Goal: Task Accomplishment & Management: Use online tool/utility

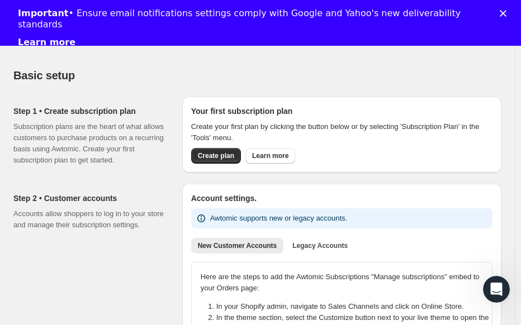
scroll to position [56, 0]
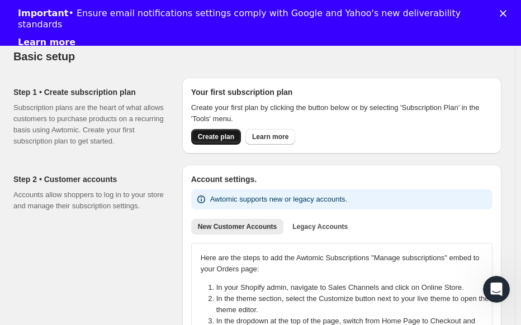
click at [208, 136] on span "Create plan" at bounding box center [216, 136] width 36 height 9
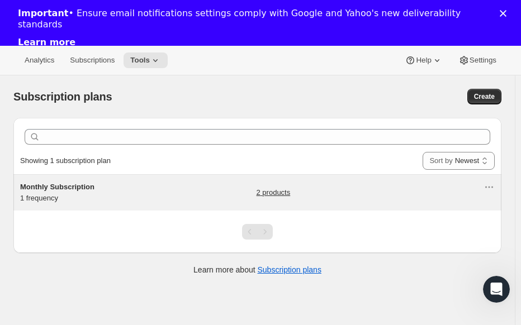
click at [288, 190] on link "2 products" at bounding box center [273, 192] width 34 height 11
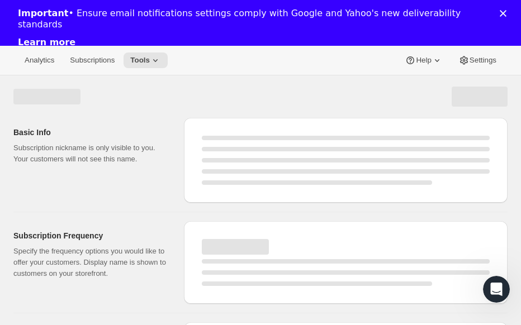
select select "WEEK"
select select "MONTH"
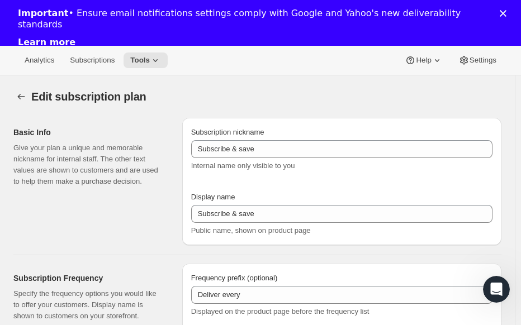
type input "Monthly Subscription"
type input "Corner Piece"
type input "Deliver puzzles every"
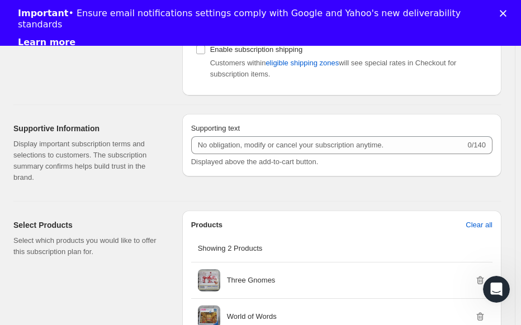
scroll to position [447, 0]
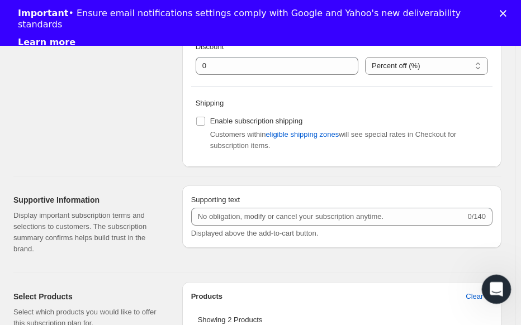
click at [498, 294] on div "Open Intercom Messenger" at bounding box center [494, 287] width 37 height 37
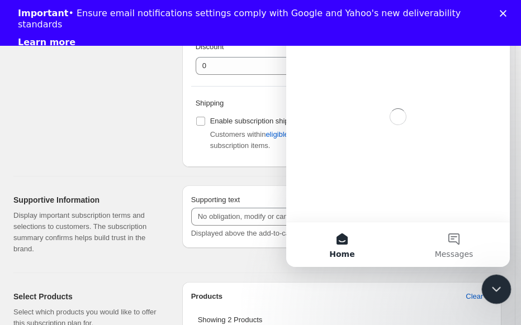
scroll to position [0, 0]
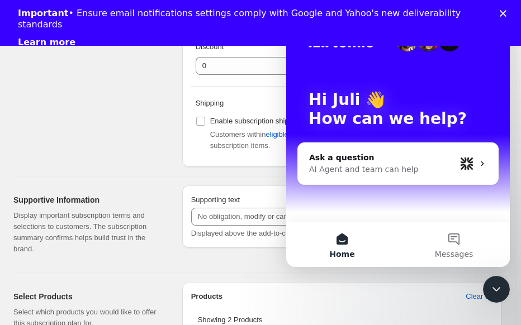
click at [508, 8] on div "Important • Ensure email notifications settings comply with Google and Yahoo's …" at bounding box center [260, 28] width 521 height 48
click at [506, 11] on polygon "Close" at bounding box center [502, 13] width 7 height 7
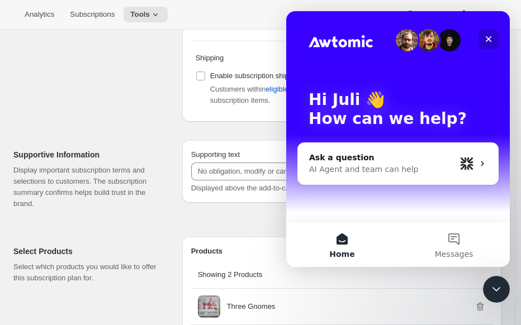
click at [488, 40] on icon "Close" at bounding box center [488, 39] width 9 height 9
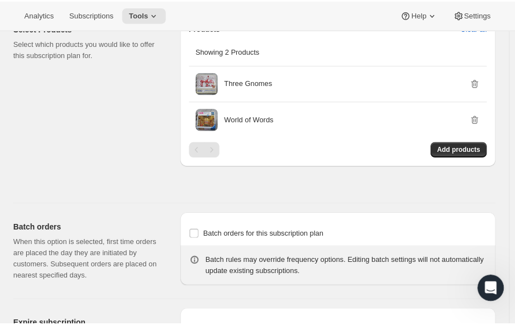
scroll to position [615, 0]
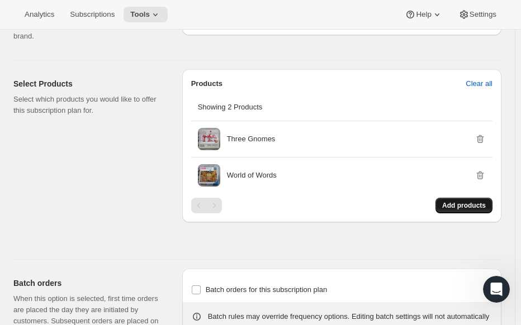
click at [462, 203] on span "Add products" at bounding box center [464, 205] width 44 height 9
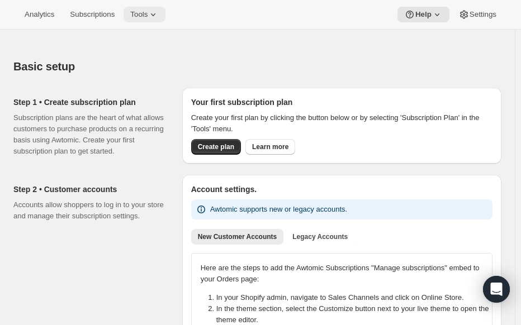
click at [148, 19] on icon at bounding box center [153, 14] width 11 height 11
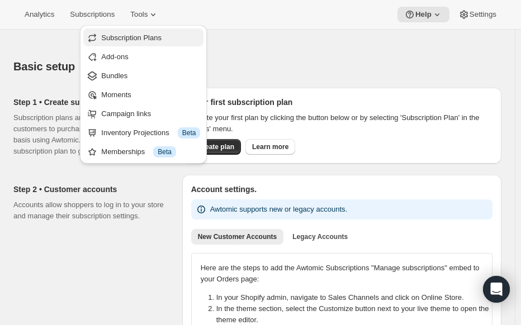
click at [136, 35] on span "Subscription Plans" at bounding box center [131, 38] width 60 height 8
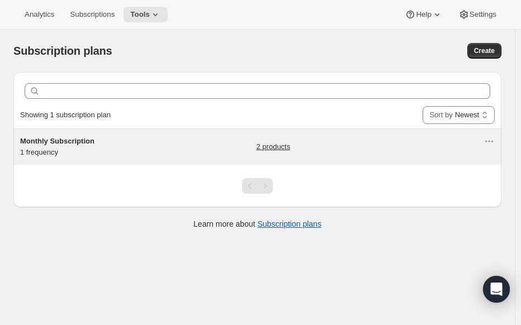
click at [47, 148] on div "Monthly Subscription 1 frequency" at bounding box center [90, 147] width 140 height 22
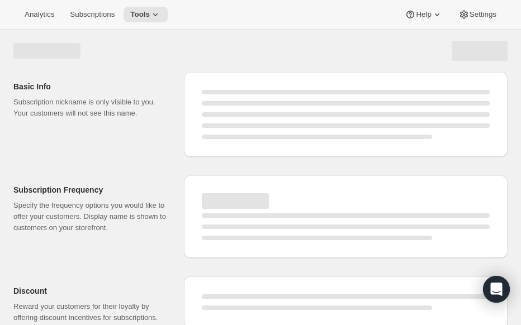
select select "WEEK"
select select "MONTH"
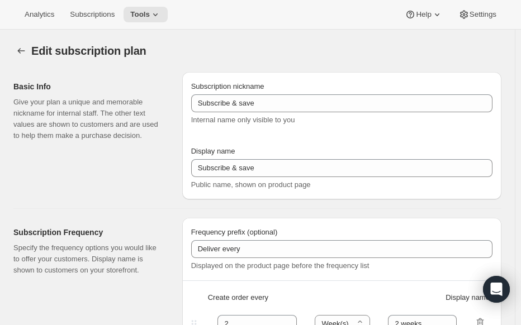
type input "Monthly Subscription"
type input "Corner Piece"
type input "Deliver puzzles every"
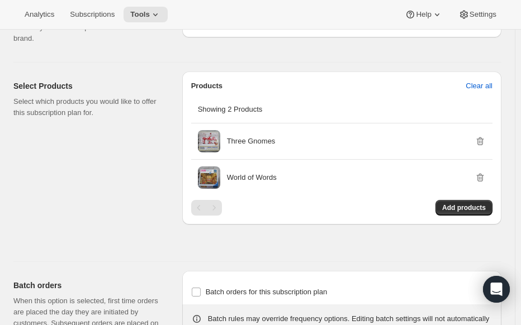
scroll to position [615, 0]
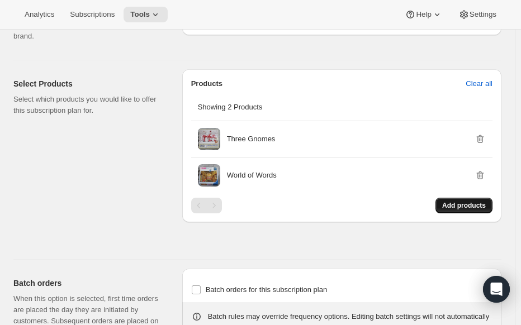
click at [463, 207] on span "Add products" at bounding box center [464, 205] width 44 height 9
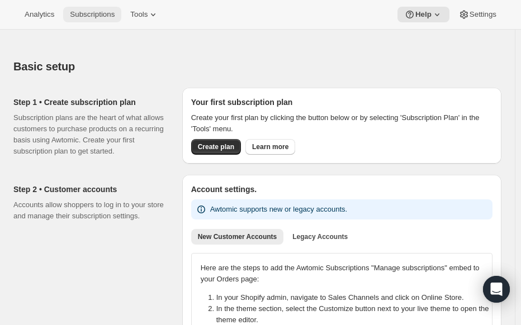
click at [80, 16] on span "Subscriptions" at bounding box center [92, 14] width 45 height 9
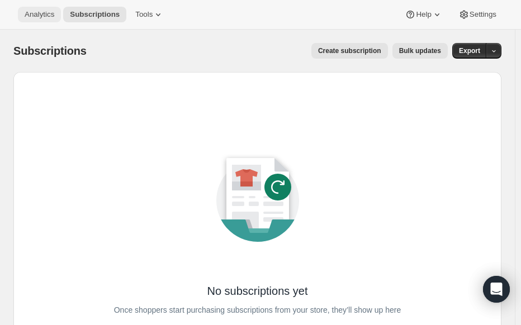
click at [40, 18] on span "Analytics" at bounding box center [40, 14] width 30 height 9
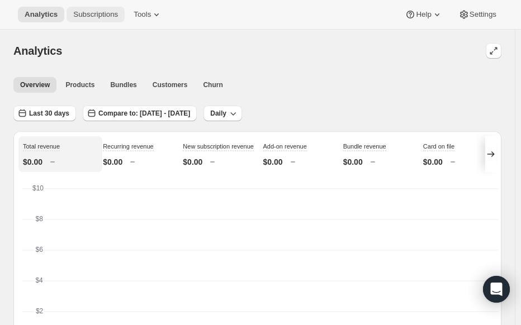
click at [79, 20] on button "Subscriptions" at bounding box center [95, 15] width 58 height 16
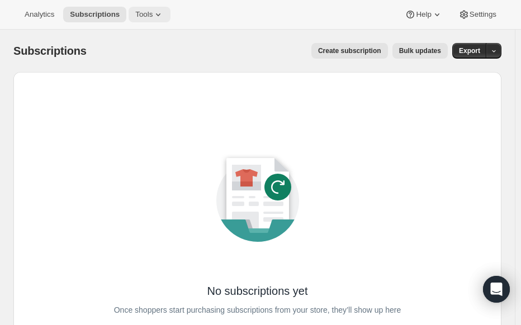
click at [137, 20] on button "Tools" at bounding box center [150, 15] width 42 height 16
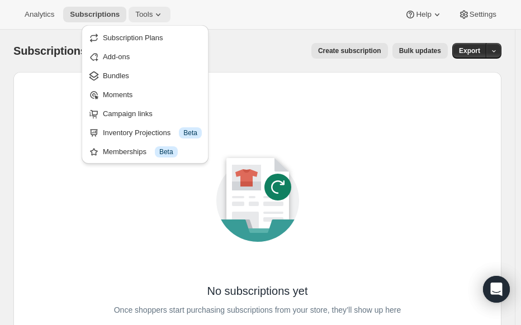
click at [146, 17] on span "Tools" at bounding box center [143, 14] width 17 height 9
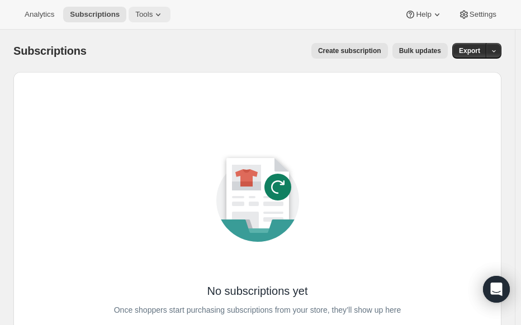
click at [153, 13] on icon at bounding box center [158, 14] width 11 height 11
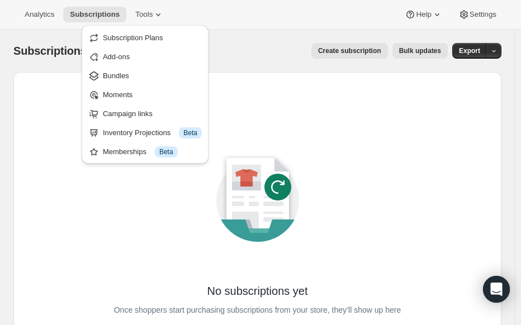
click at [353, 54] on span "Create subscription" at bounding box center [349, 50] width 63 height 9
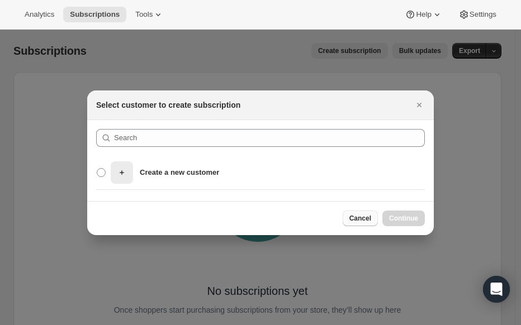
click at [367, 217] on span "Cancel" at bounding box center [360, 218] width 22 height 9
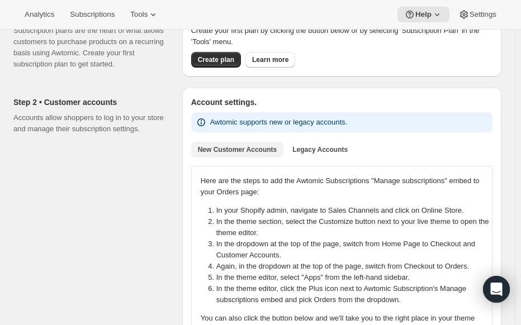
scroll to position [112, 0]
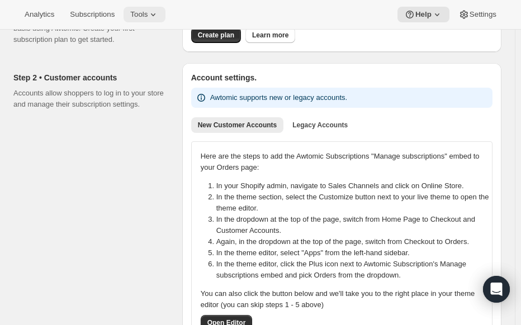
click at [143, 15] on span "Tools" at bounding box center [138, 14] width 17 height 9
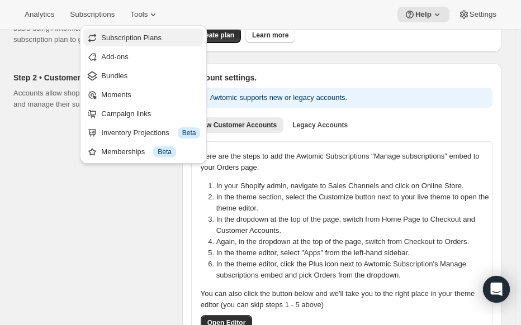
click at [141, 36] on span "Subscription Plans" at bounding box center [131, 38] width 60 height 8
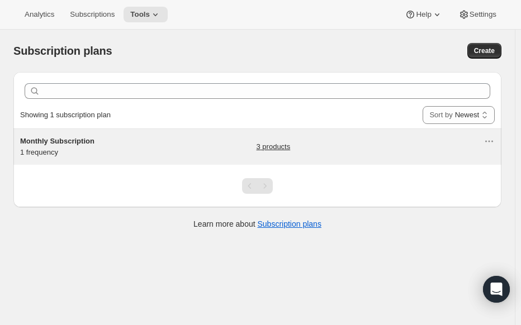
click at [277, 146] on link "3 products" at bounding box center [273, 146] width 34 height 11
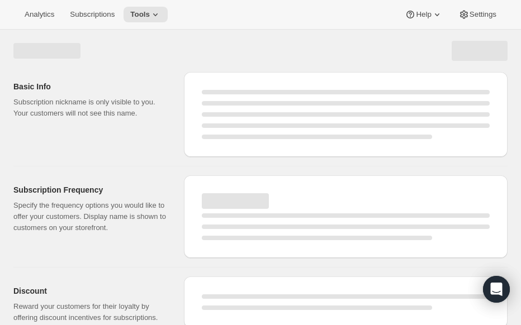
select select "WEEK"
select select "MONTH"
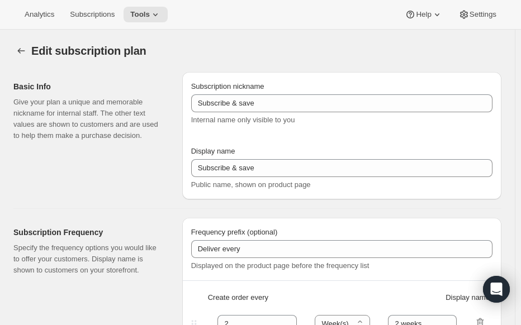
type input "Monthly Subscription"
type input "Corner Piece"
type input "Deliver puzzles every"
click at [259, 60] on div "Edit subscription plan. This page is ready Edit subscription plan" at bounding box center [257, 51] width 488 height 42
click at [150, 20] on icon at bounding box center [155, 14] width 11 height 11
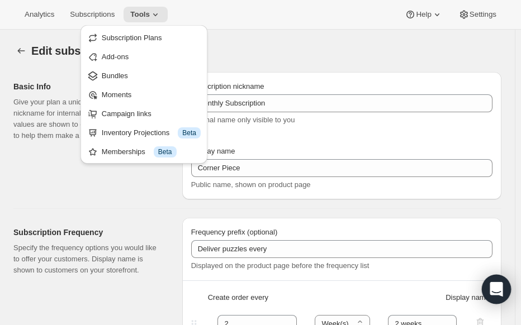
click at [497, 286] on icon "Open Intercom Messenger" at bounding box center [495, 289] width 13 height 15
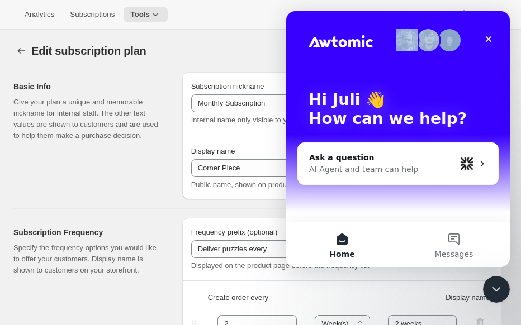
drag, startPoint x: 415, startPoint y: 22, endPoint x: 530, endPoint y: 47, distance: 117.8
click at [510, 47] on html "Hi [PERSON_NAME] 👋 How can we help? Ask a question AI Agent and team can help H…" at bounding box center [397, 139] width 223 height 256
drag, startPoint x: 367, startPoint y: 17, endPoint x: 342, endPoint y: 21, distance: 25.4
click at [364, 20] on div "Hi [PERSON_NAME] 👋 How can we help?" at bounding box center [397, 111] width 201 height 201
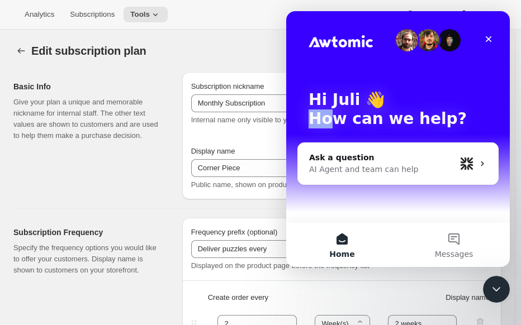
drag, startPoint x: 299, startPoint y: 210, endPoint x: 328, endPoint y: 218, distance: 29.7
click at [328, 218] on div "Hi [PERSON_NAME] 👋 How can we help? Ask a question AI Agent and team can help" at bounding box center [397, 116] width 223 height 211
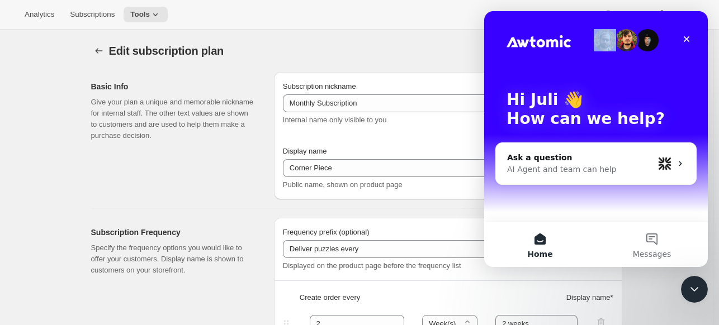
drag, startPoint x: 584, startPoint y: 19, endPoint x: 629, endPoint y: 27, distance: 45.5
click at [526, 27] on div "Hi [PERSON_NAME] 👋 How can we help?" at bounding box center [595, 111] width 201 height 201
click at [526, 156] on div "Ask a question" at bounding box center [580, 158] width 146 height 12
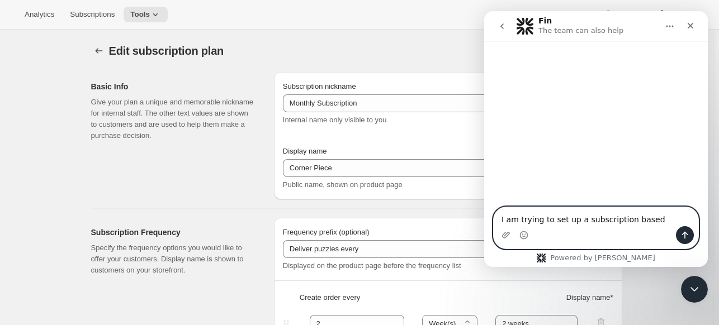
click at [526, 219] on textarea "I am trying to set up a subscription based" at bounding box center [595, 216] width 204 height 19
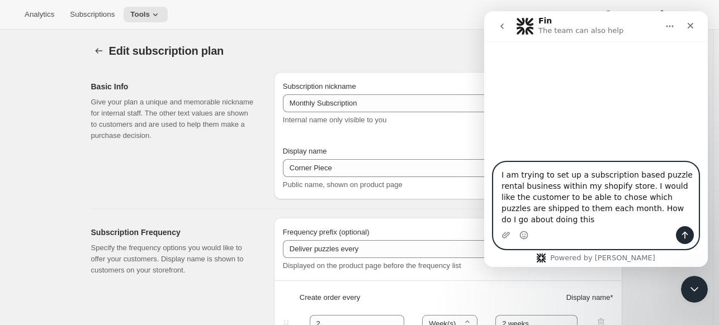
type textarea "I am trying to set up a subscription based puzzle rental business within my sho…"
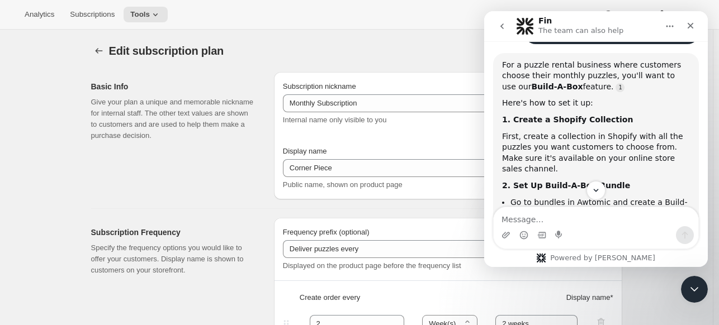
scroll to position [174, 0]
